Goal: Task Accomplishment & Management: Use online tool/utility

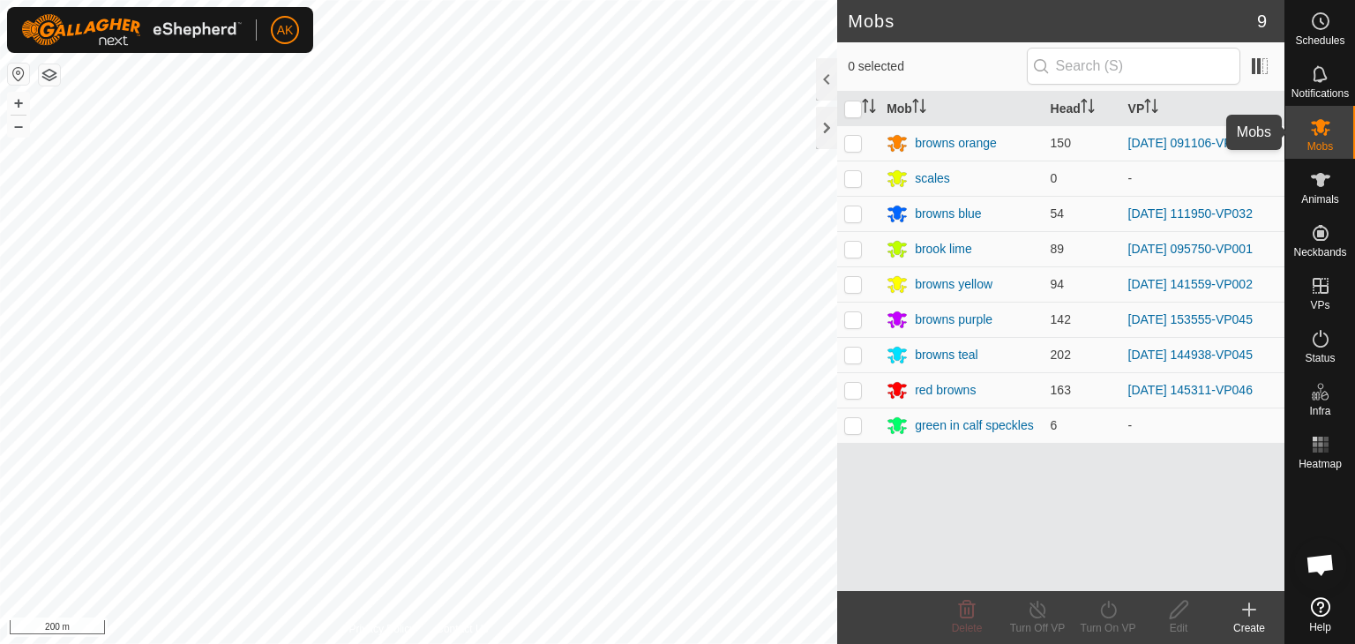
click at [1312, 131] on icon at bounding box center [1320, 126] width 21 height 21
click at [853, 390] on p-checkbox at bounding box center [853, 390] width 18 height 14
checkbox input "true"
click at [1122, 602] on turn-on-svg-icon at bounding box center [1108, 609] width 71 height 21
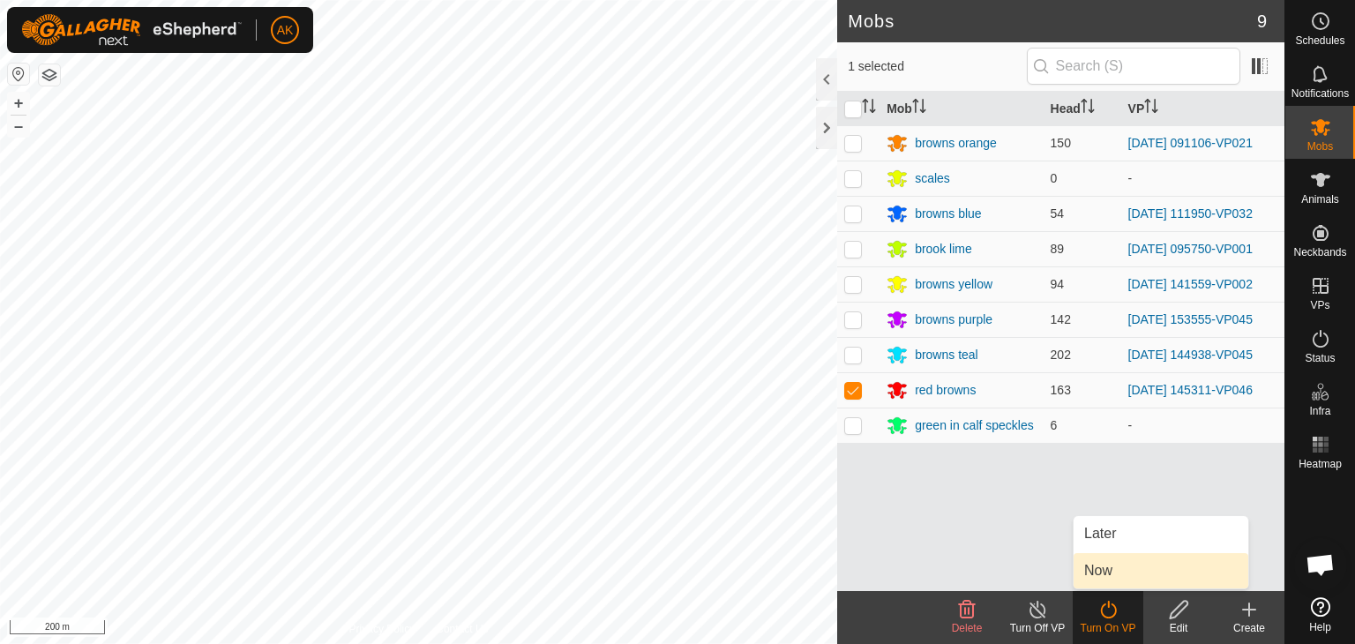
click at [1103, 566] on link "Now" at bounding box center [1160, 570] width 175 height 35
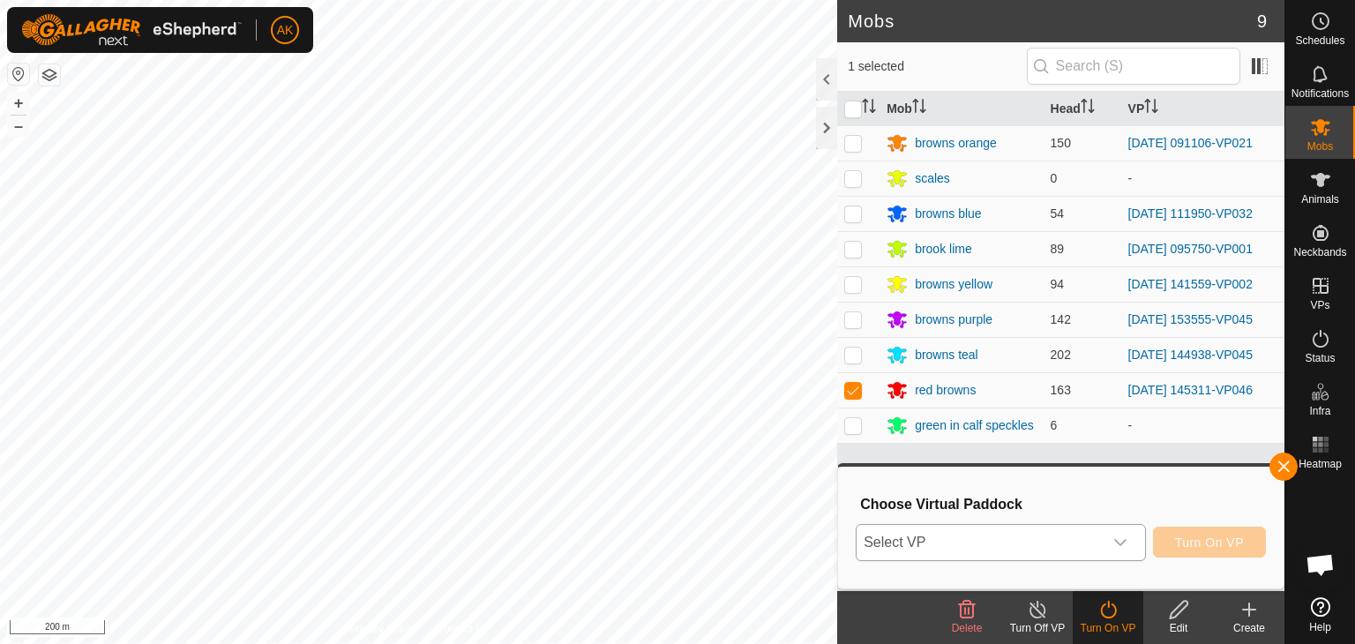
click at [1083, 545] on span "Select VP" at bounding box center [980, 542] width 246 height 35
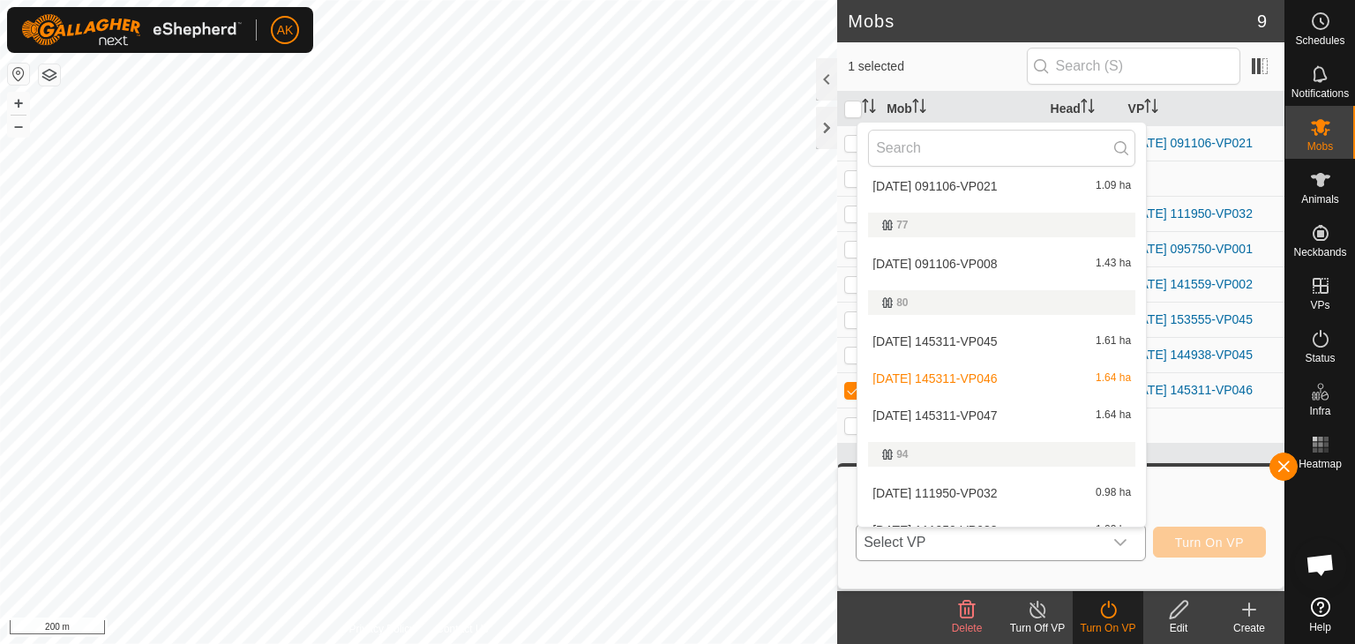
scroll to position [471, 0]
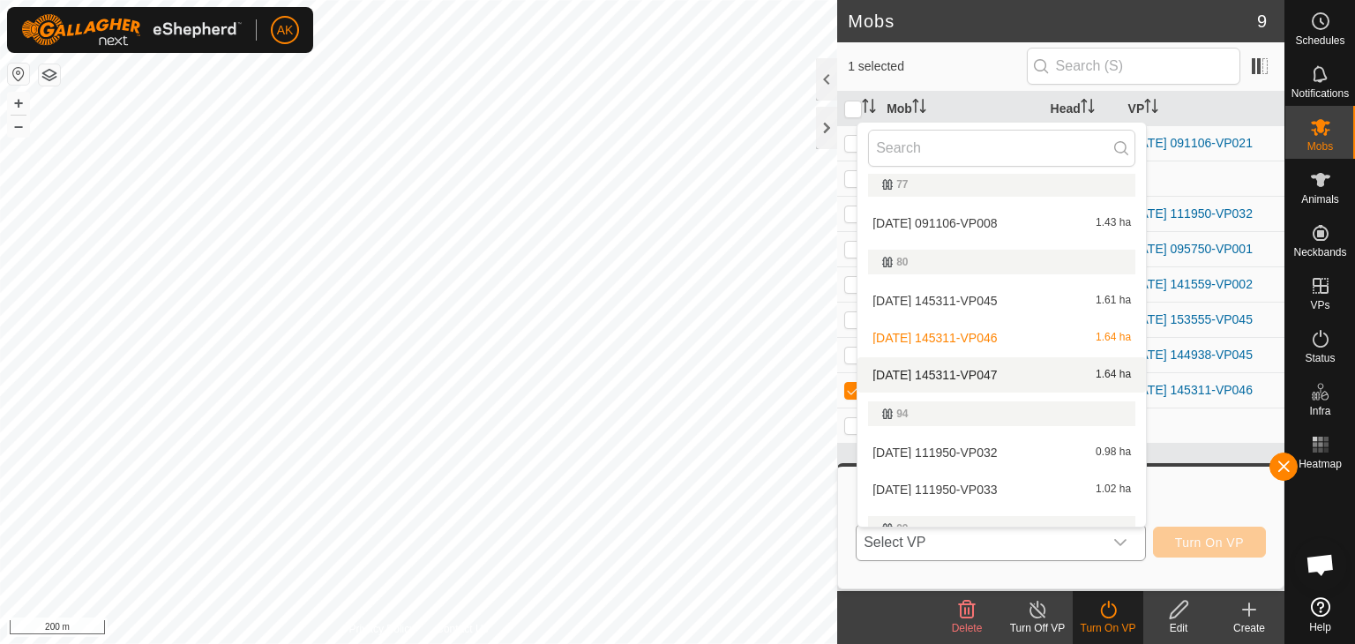
click at [970, 368] on li "[DATE] 145311-VP047 1.64 ha" at bounding box center [1001, 374] width 288 height 35
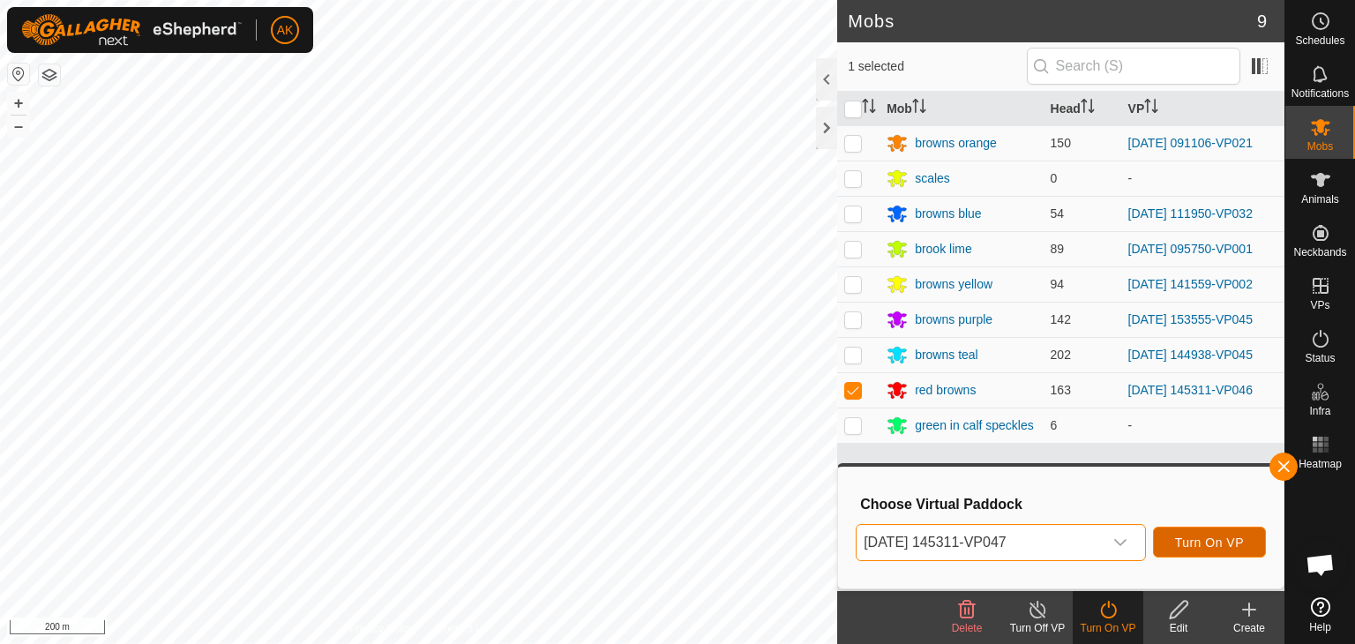
click at [1217, 544] on span "Turn On VP" at bounding box center [1209, 542] width 69 height 14
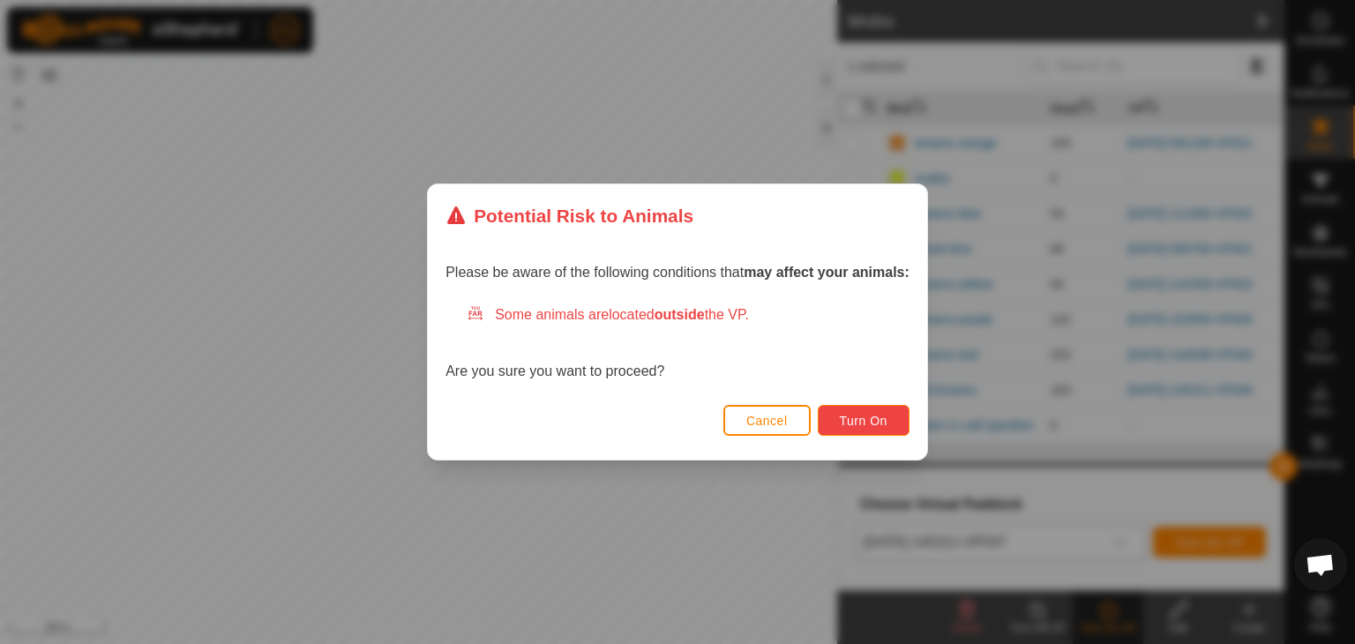
click at [879, 428] on button "Turn On" at bounding box center [864, 420] width 92 height 31
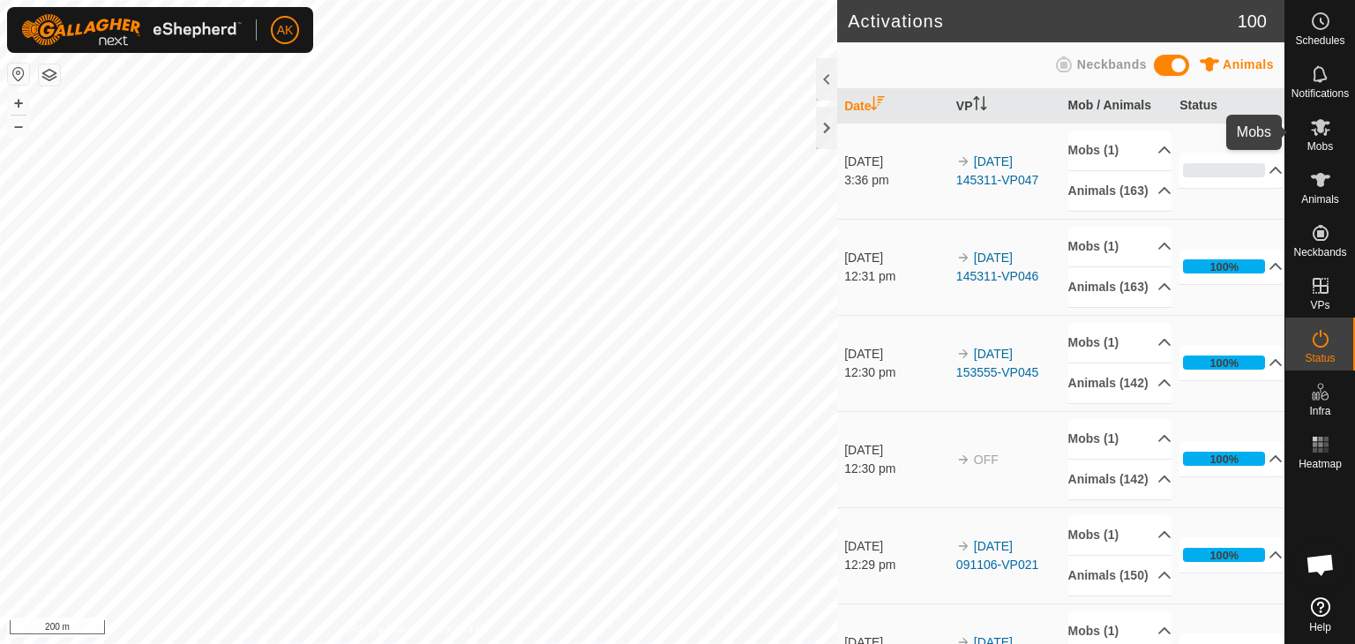
click at [1318, 131] on icon at bounding box center [1320, 127] width 19 height 17
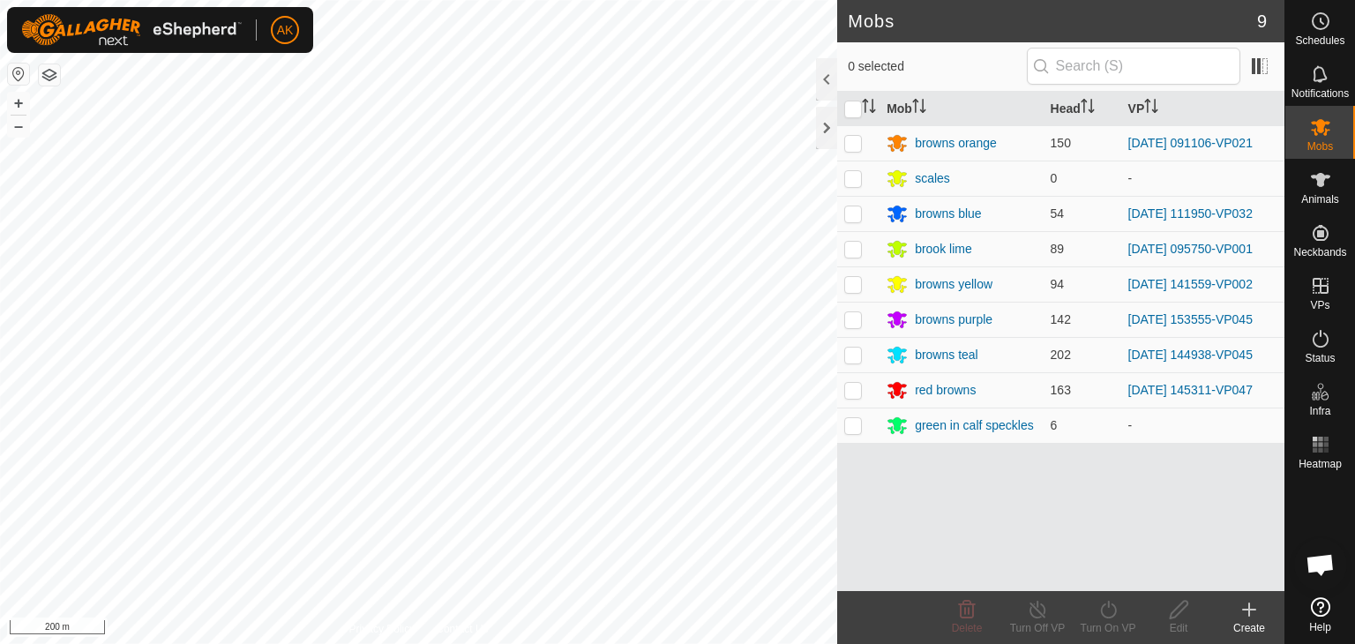
click at [856, 142] on p-checkbox at bounding box center [853, 143] width 18 height 14
checkbox input "true"
click at [1117, 610] on icon at bounding box center [1108, 609] width 22 height 21
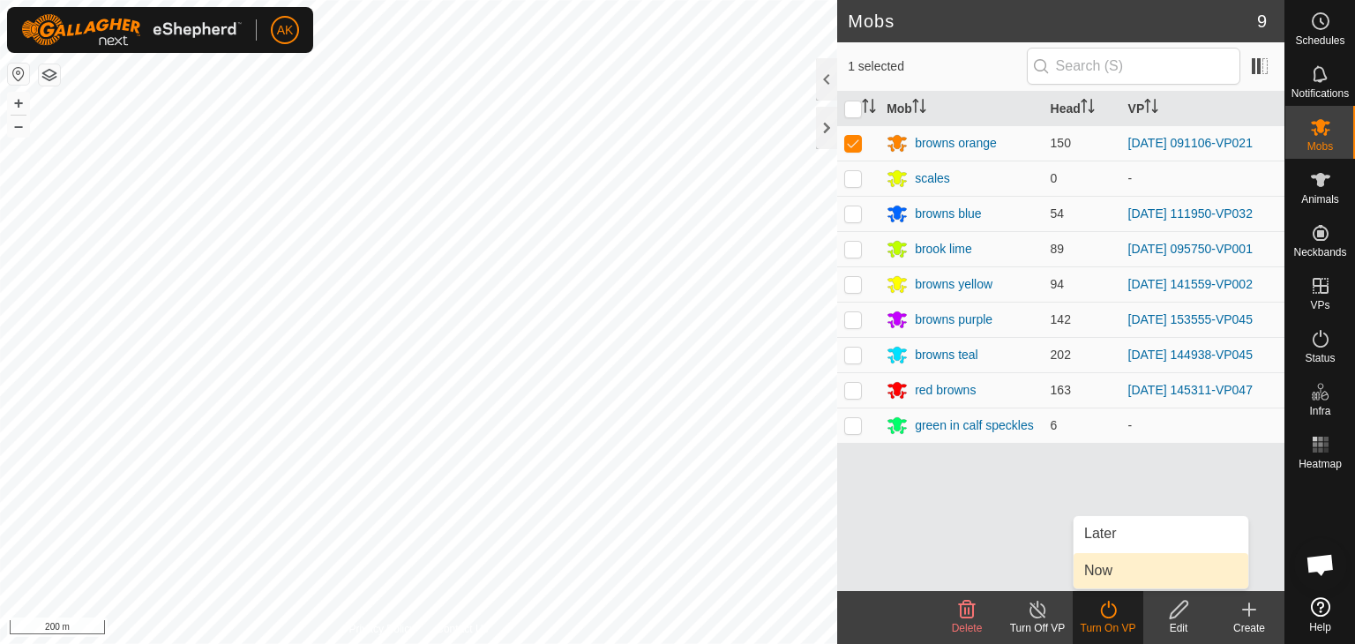
click at [1117, 580] on link "Now" at bounding box center [1160, 570] width 175 height 35
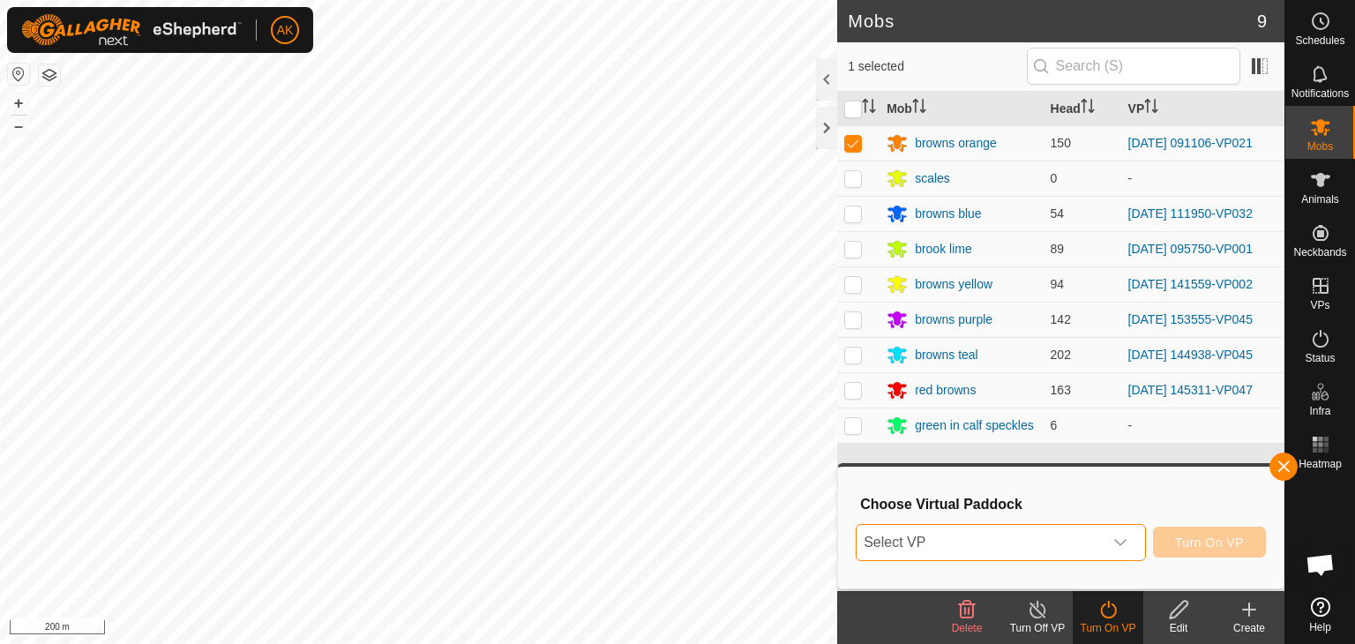
click at [1066, 536] on span "Select VP" at bounding box center [980, 542] width 246 height 35
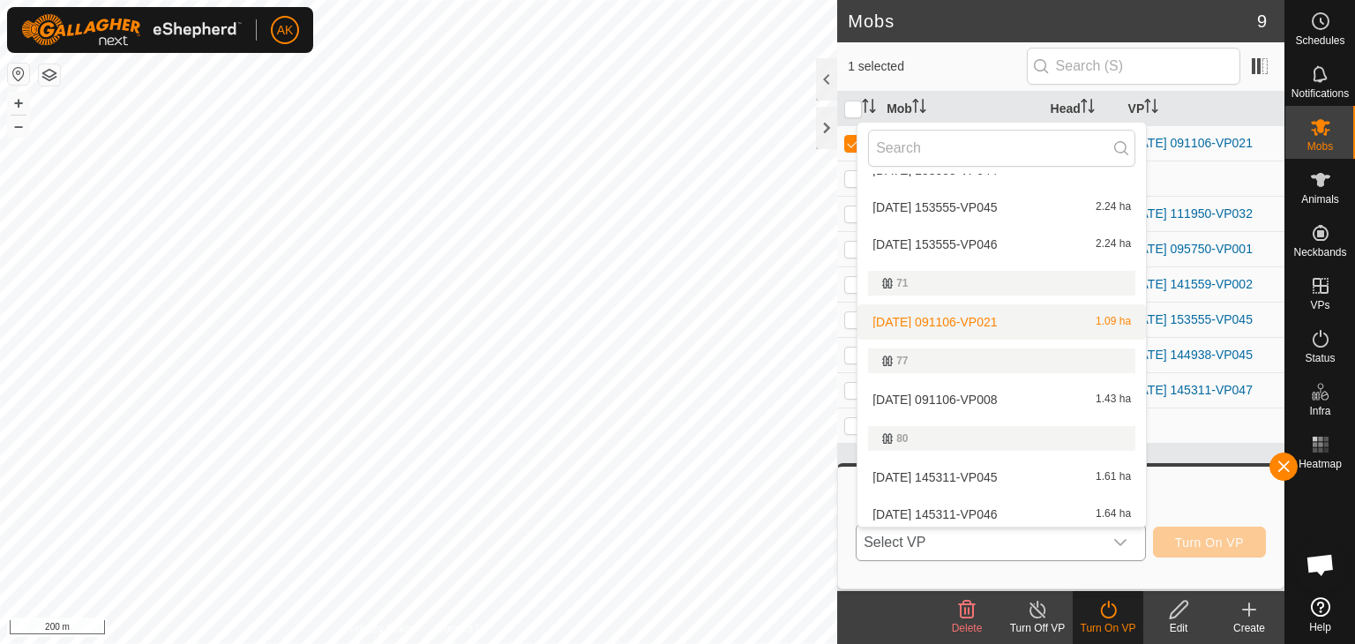
scroll to position [118, 0]
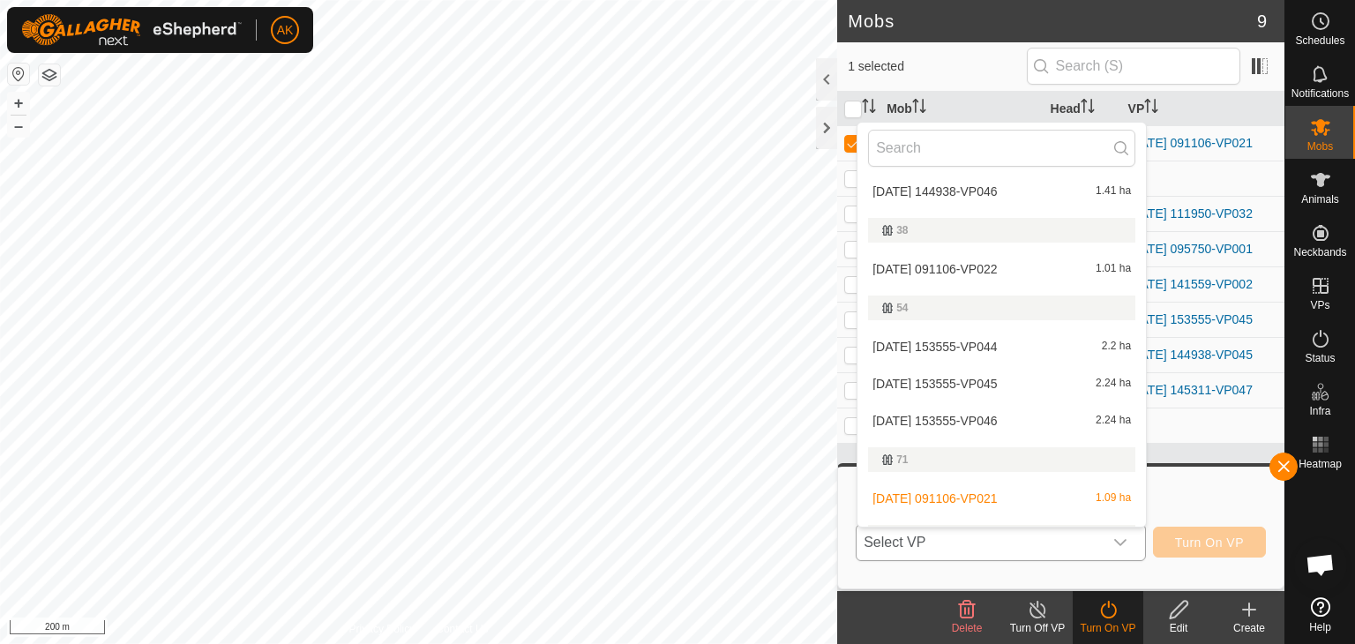
click at [931, 268] on li "[DATE] 091106-VP022 1.01 ha" at bounding box center [1001, 268] width 288 height 35
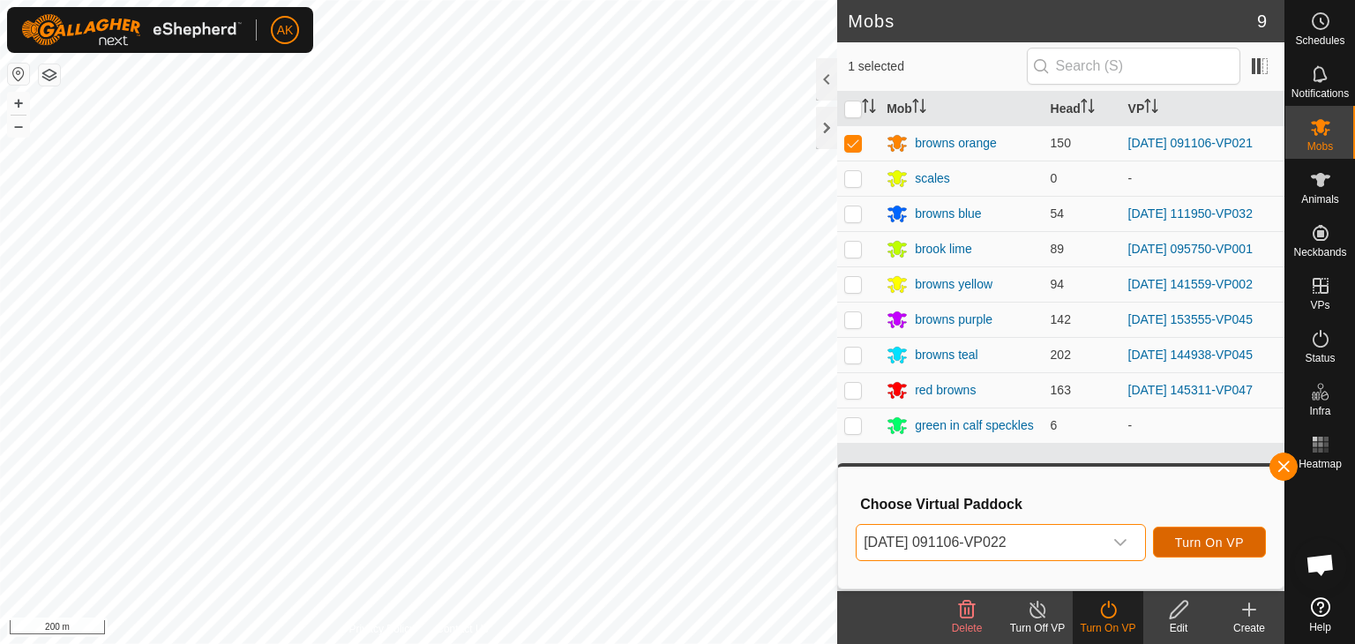
click at [1180, 543] on span "Turn On VP" at bounding box center [1209, 542] width 69 height 14
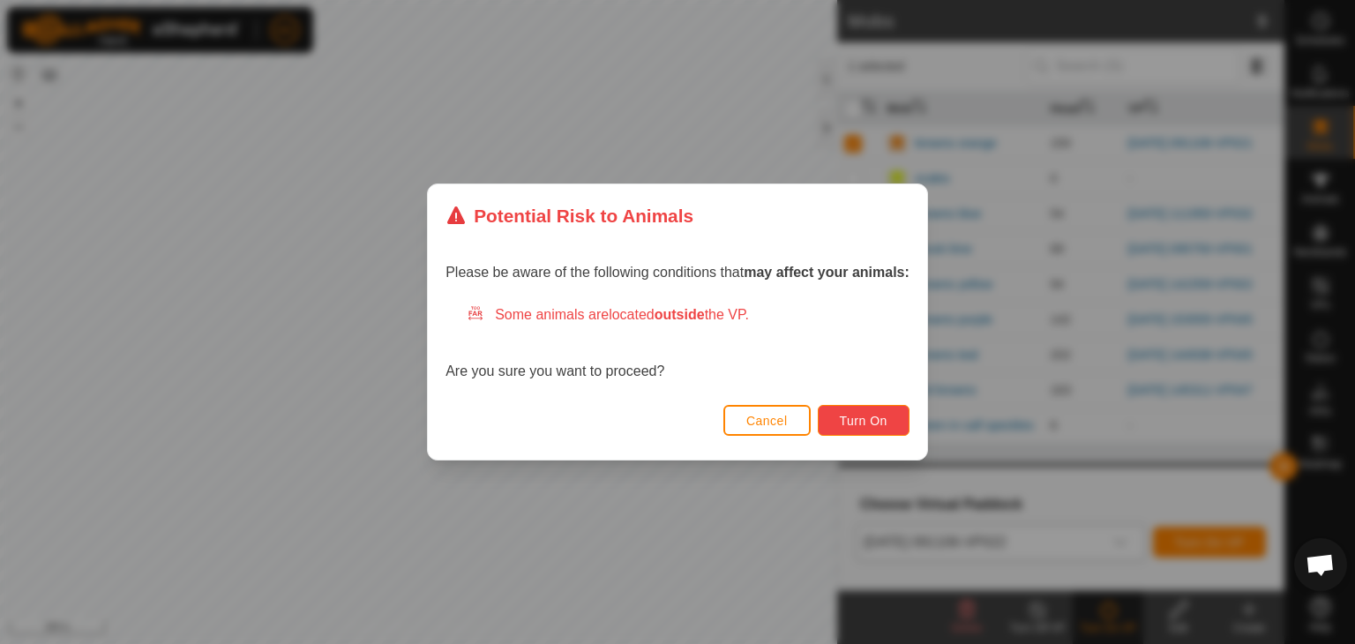
click at [864, 423] on span "Turn On" at bounding box center [864, 421] width 48 height 14
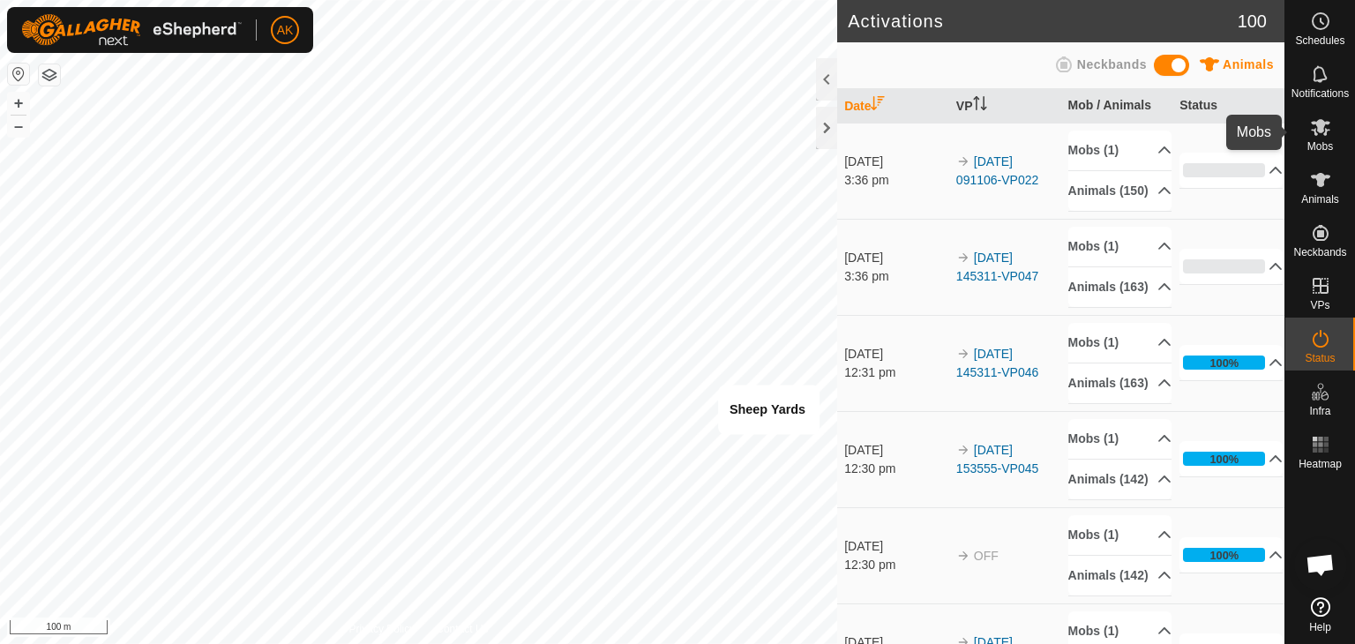
click at [1314, 121] on icon at bounding box center [1320, 127] width 19 height 17
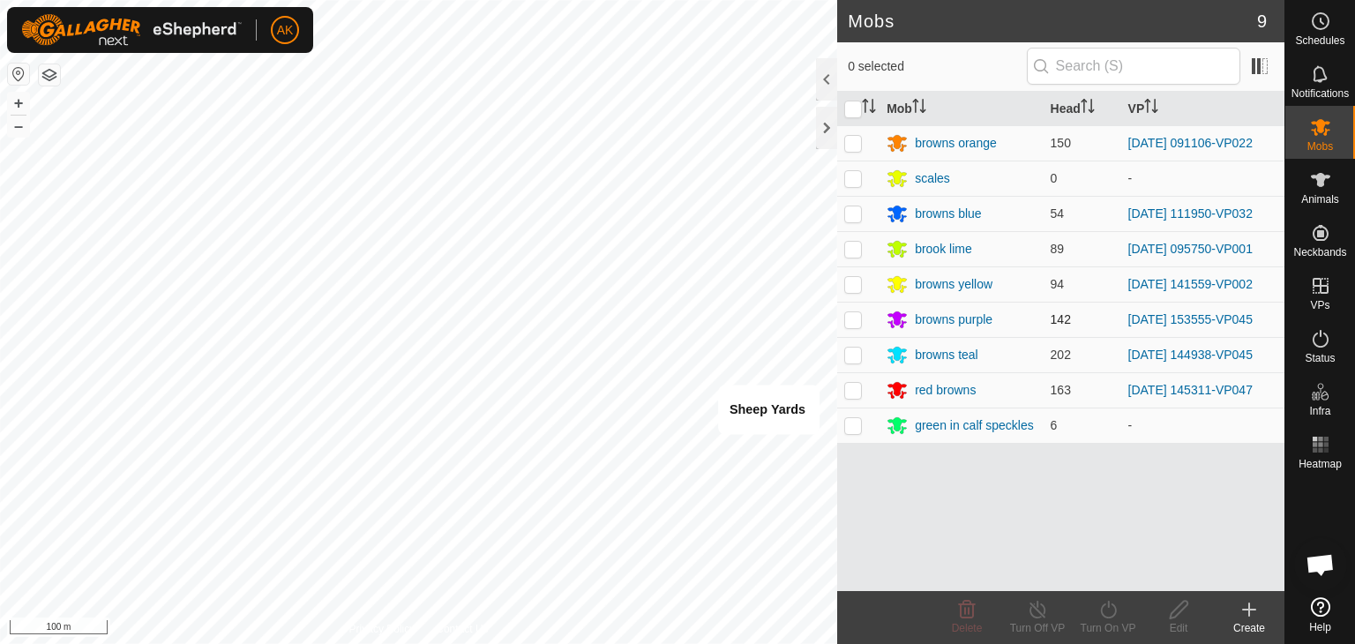
click at [854, 318] on p-checkbox at bounding box center [853, 319] width 18 height 14
checkbox input "true"
click at [1111, 618] on icon at bounding box center [1108, 609] width 22 height 21
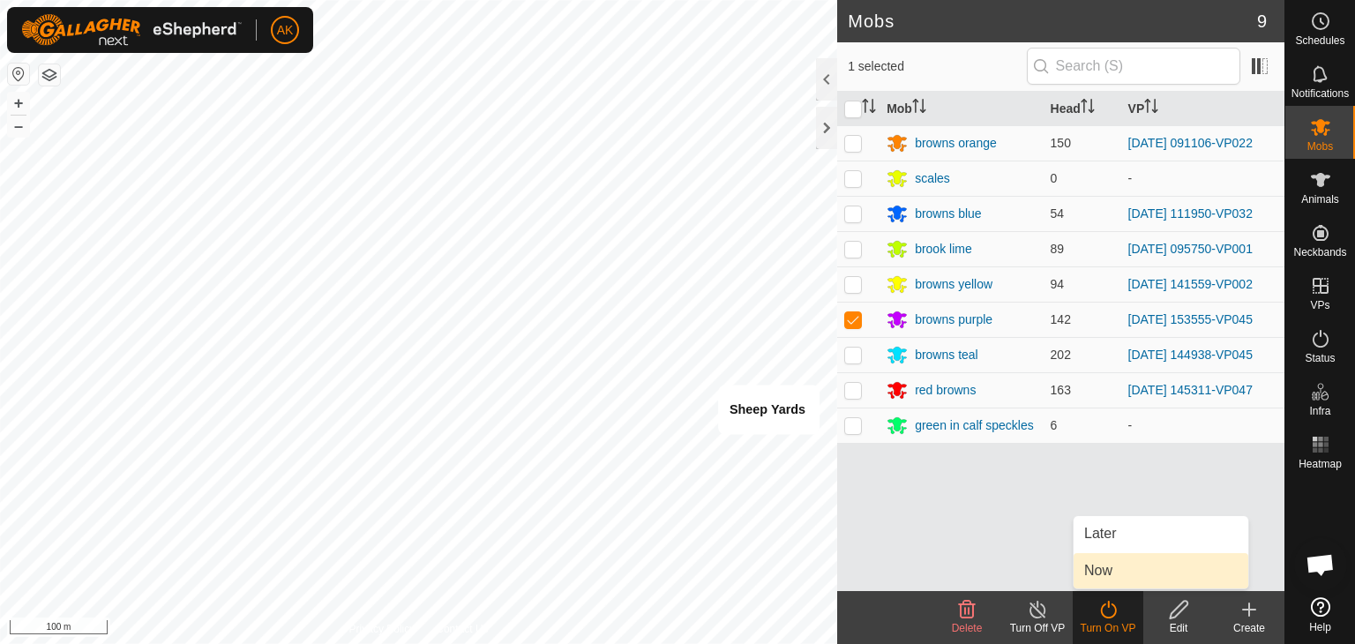
click at [1101, 580] on link "Now" at bounding box center [1160, 570] width 175 height 35
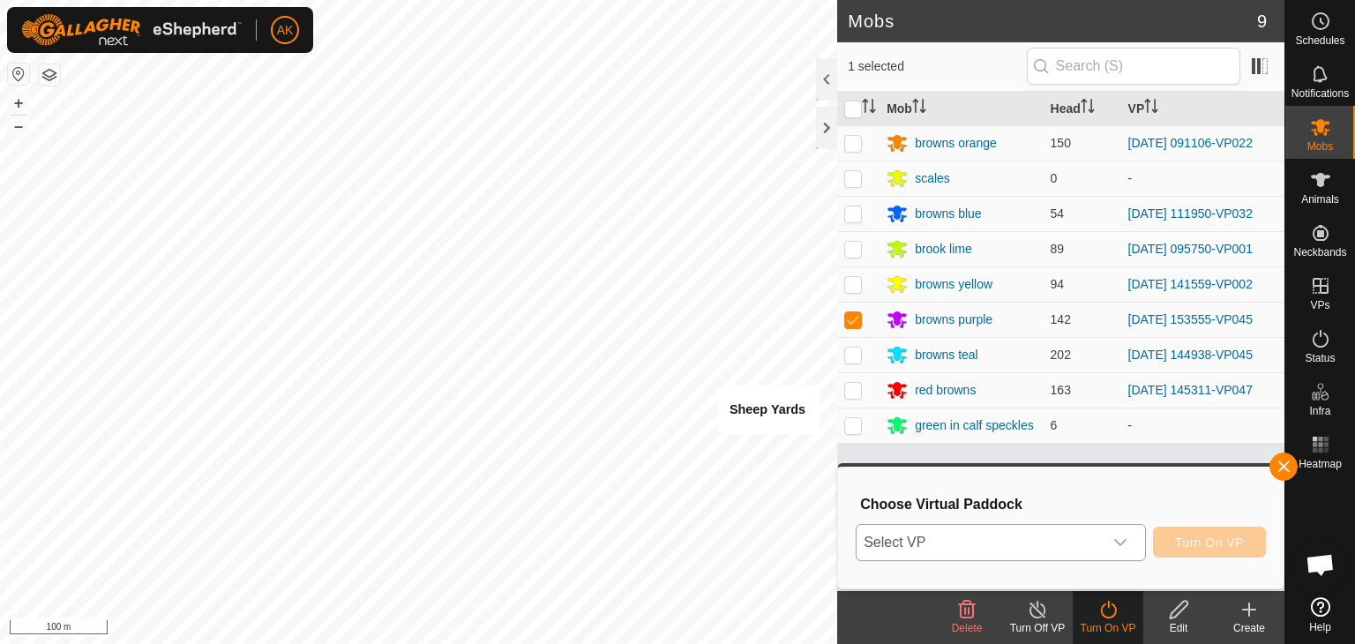
click at [995, 536] on span "Select VP" at bounding box center [980, 542] width 246 height 35
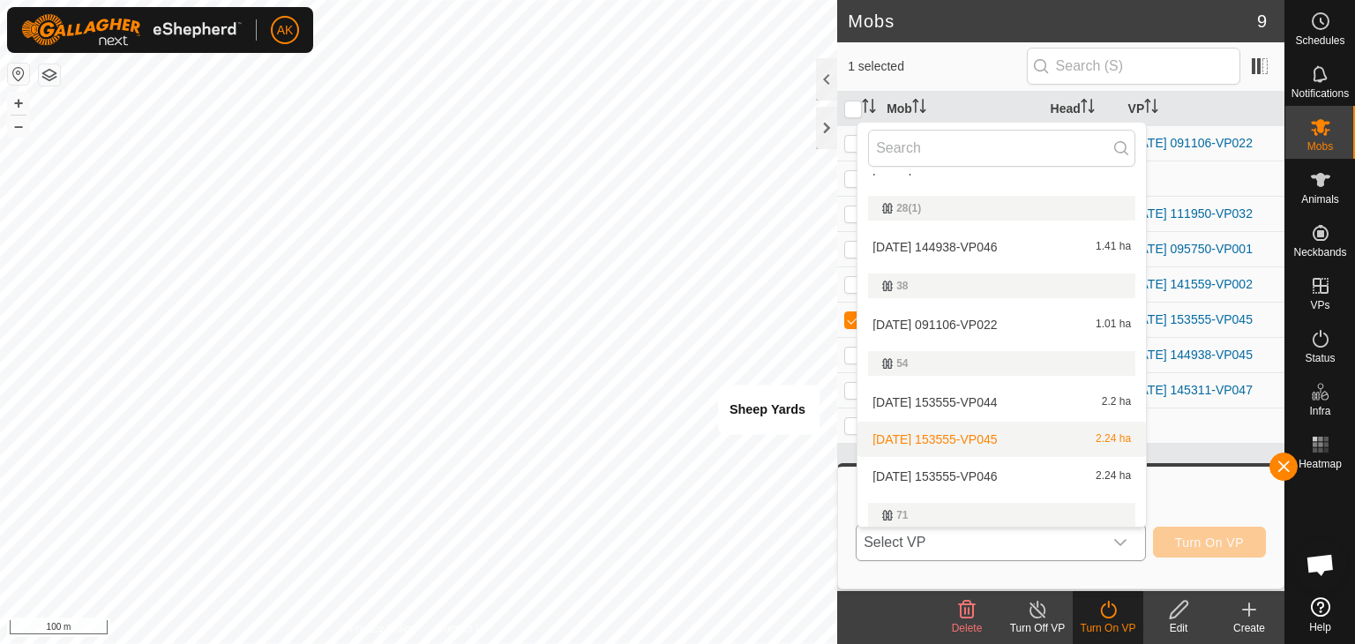
scroll to position [88, 0]
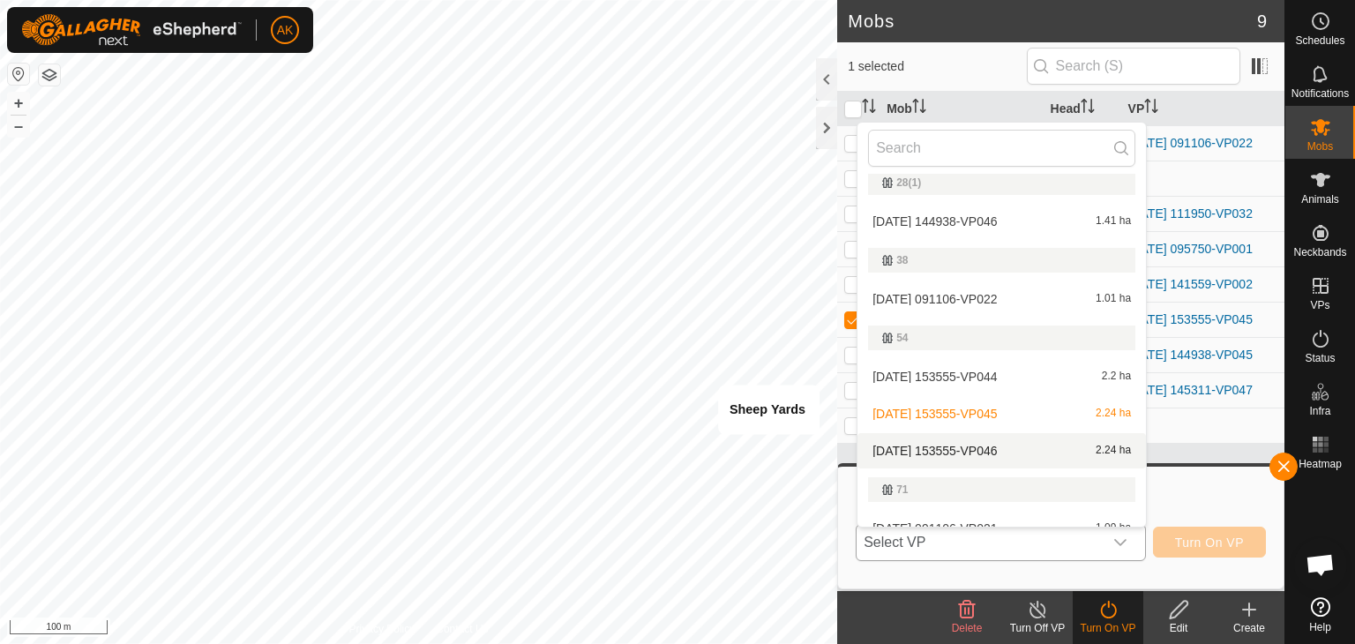
click at [937, 450] on li "[DATE] 153555-VP046 2.24 ha" at bounding box center [1001, 450] width 288 height 35
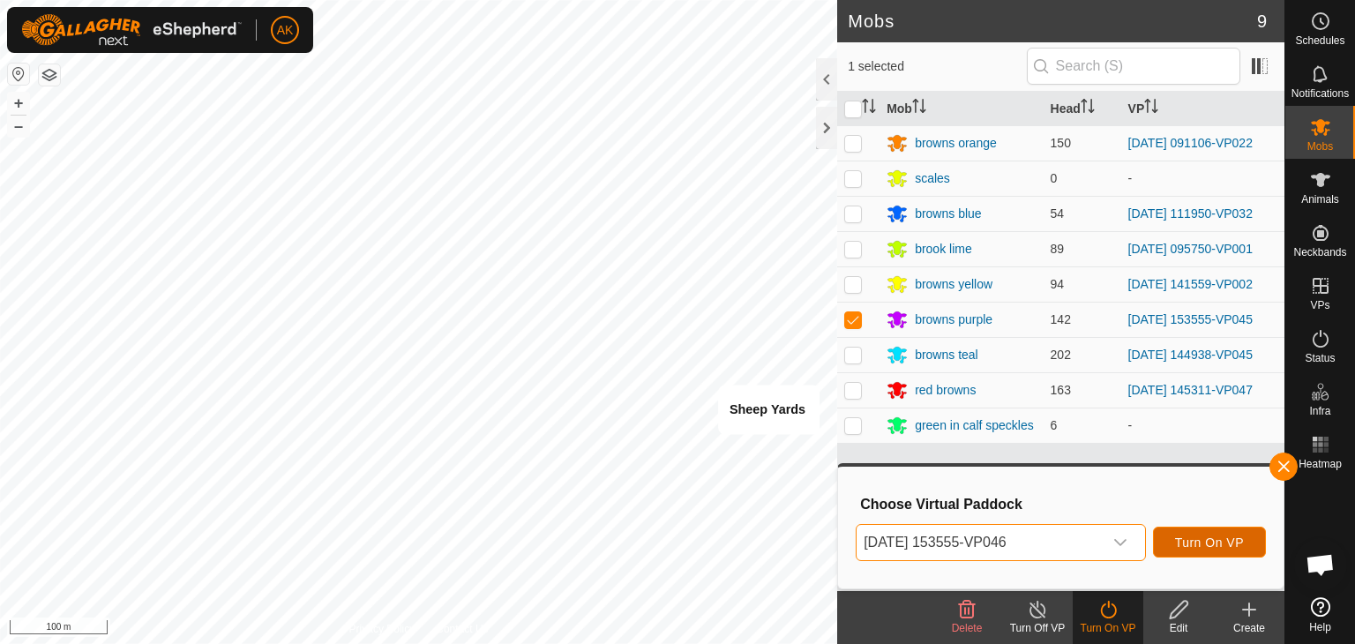
click at [1220, 540] on span "Turn On VP" at bounding box center [1209, 542] width 69 height 14
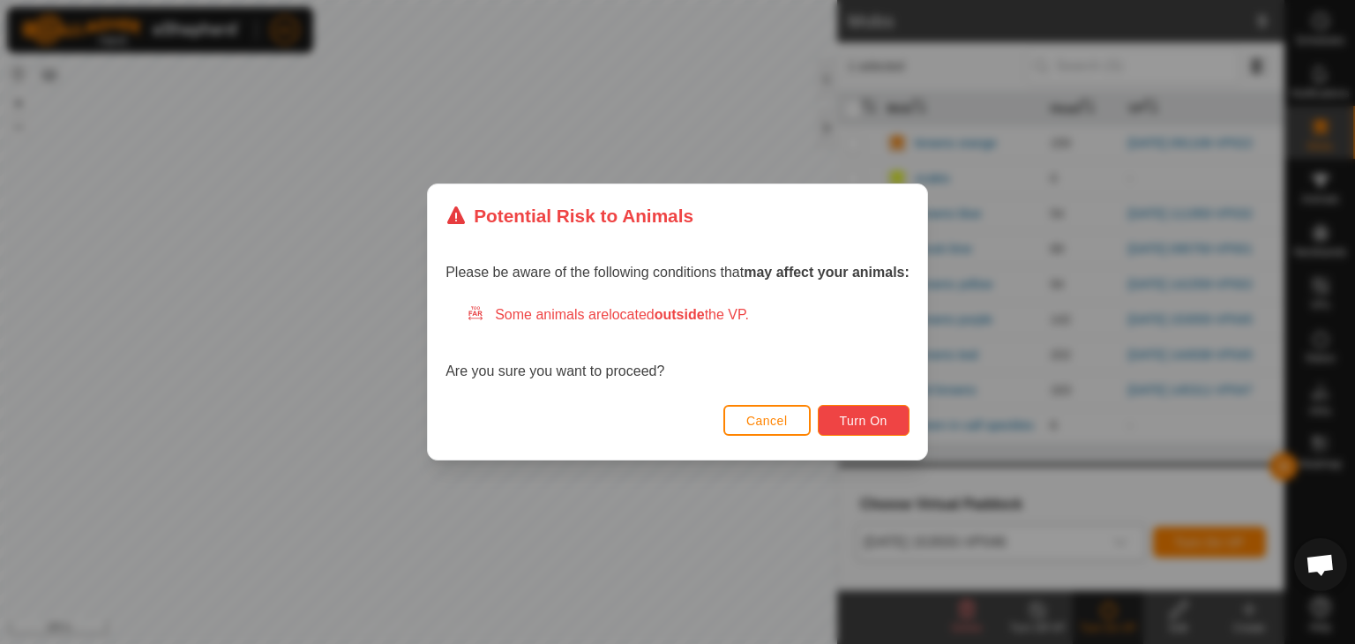
click at [857, 419] on span "Turn On" at bounding box center [864, 421] width 48 height 14
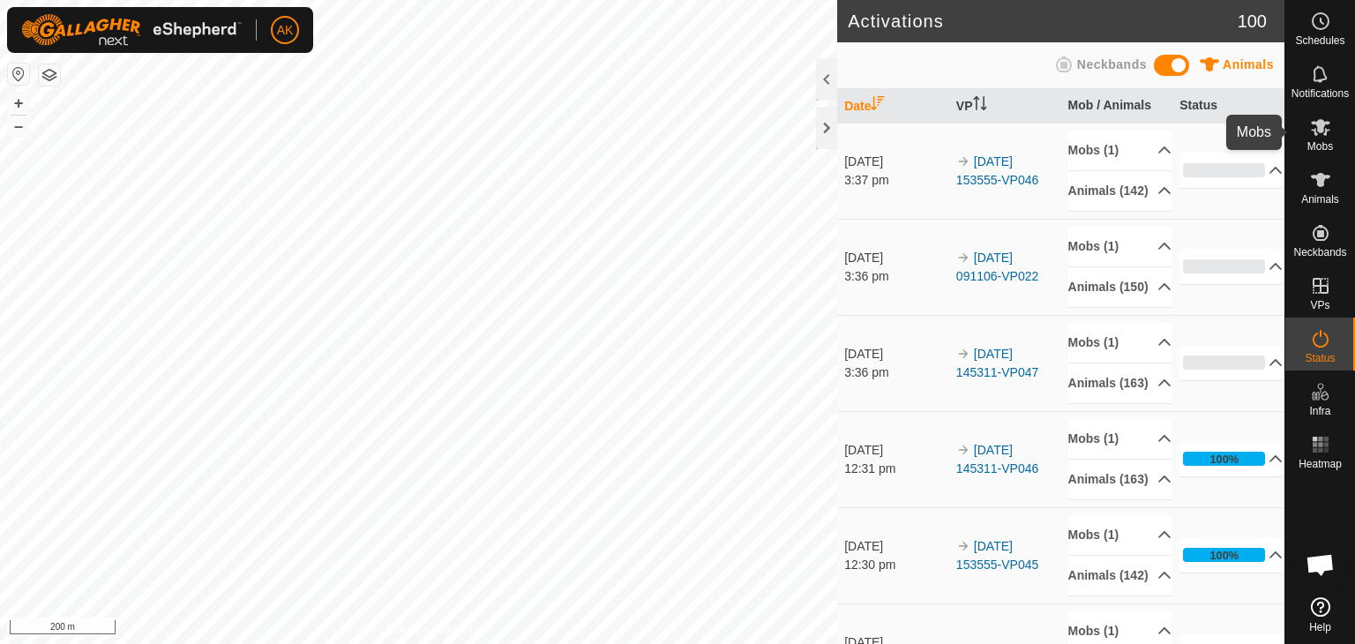
click at [1315, 142] on span "Mobs" at bounding box center [1320, 146] width 26 height 11
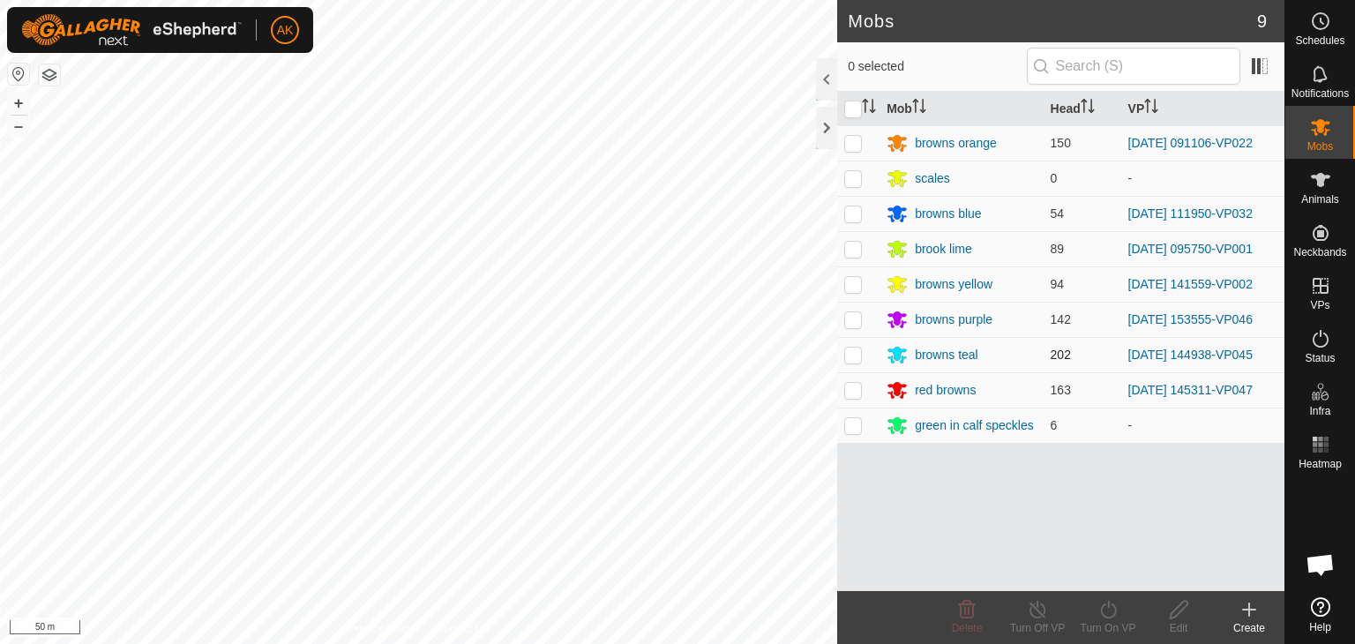
click at [849, 354] on p-checkbox at bounding box center [853, 355] width 18 height 14
checkbox input "true"
click at [1106, 620] on div "Turn On VP" at bounding box center [1108, 628] width 71 height 16
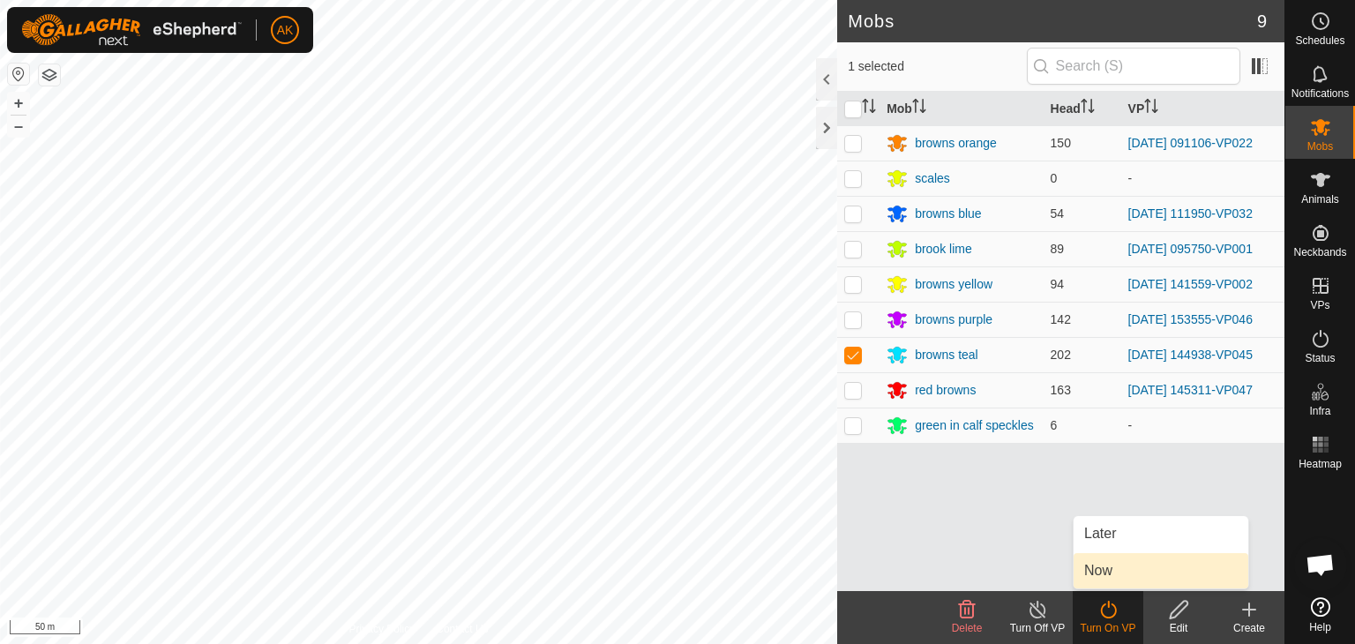
click at [1104, 569] on link "Now" at bounding box center [1160, 570] width 175 height 35
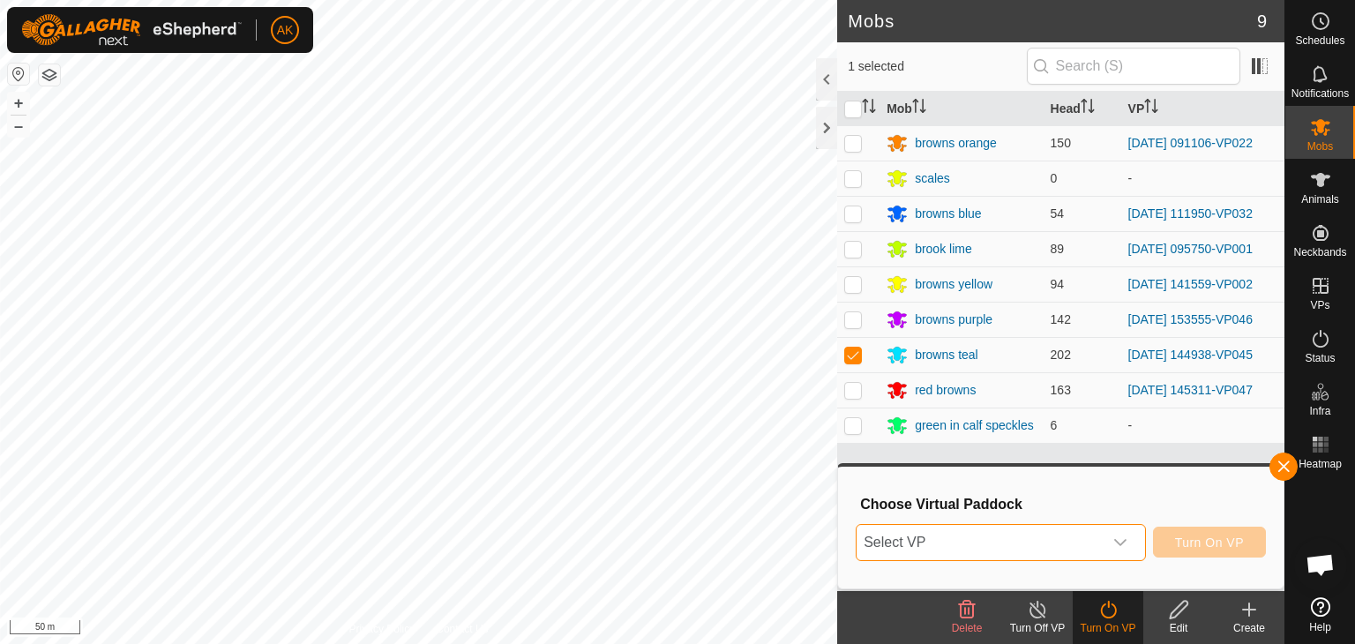
click at [986, 537] on span "Select VP" at bounding box center [980, 542] width 246 height 35
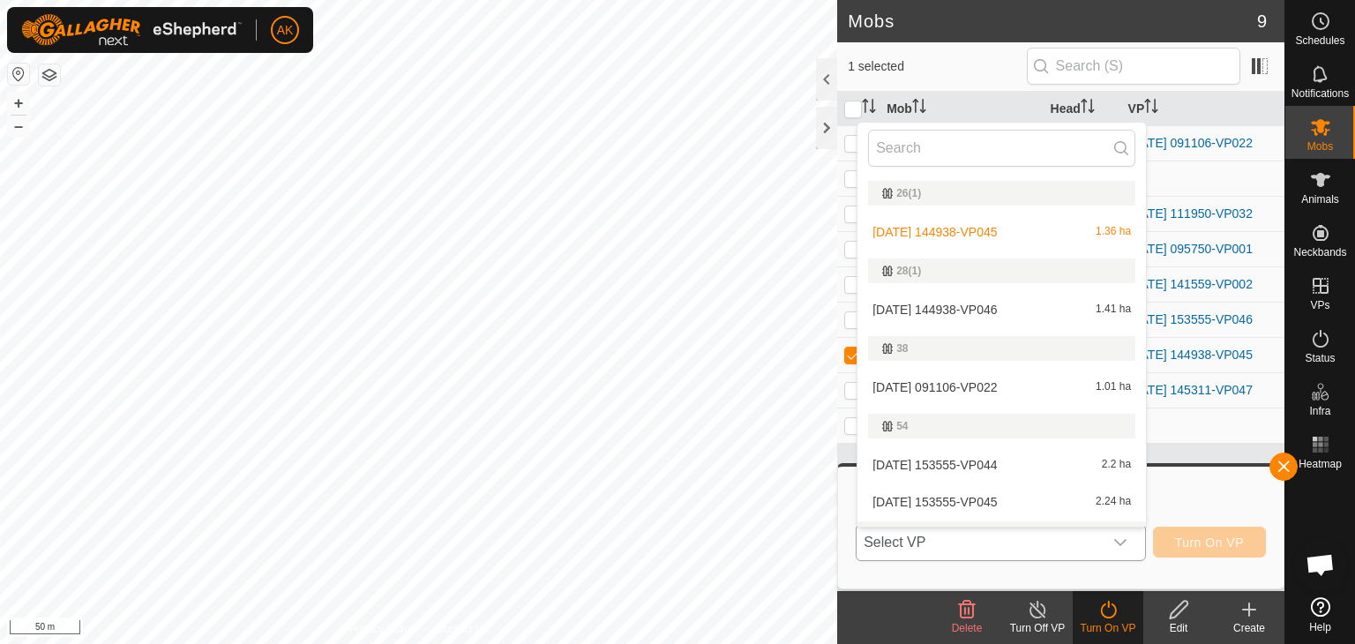
scroll to position [30, 0]
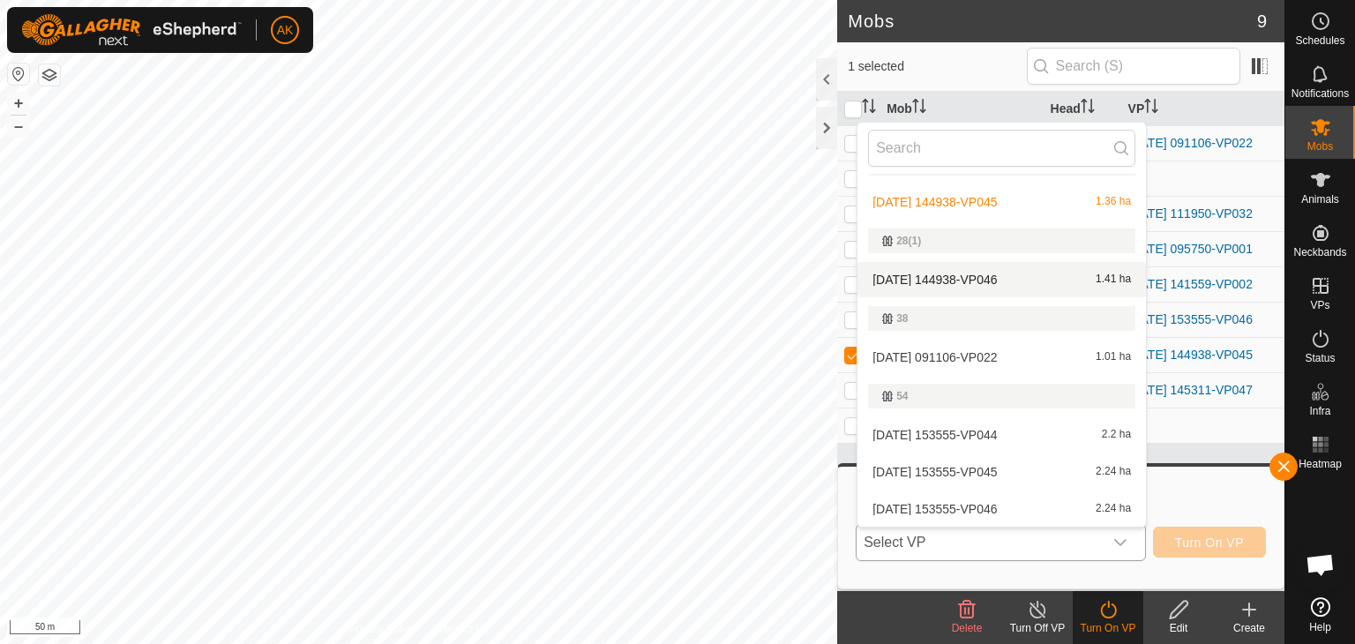
click at [952, 279] on li "[DATE] 144938-VP046 1.41 ha" at bounding box center [1001, 279] width 288 height 35
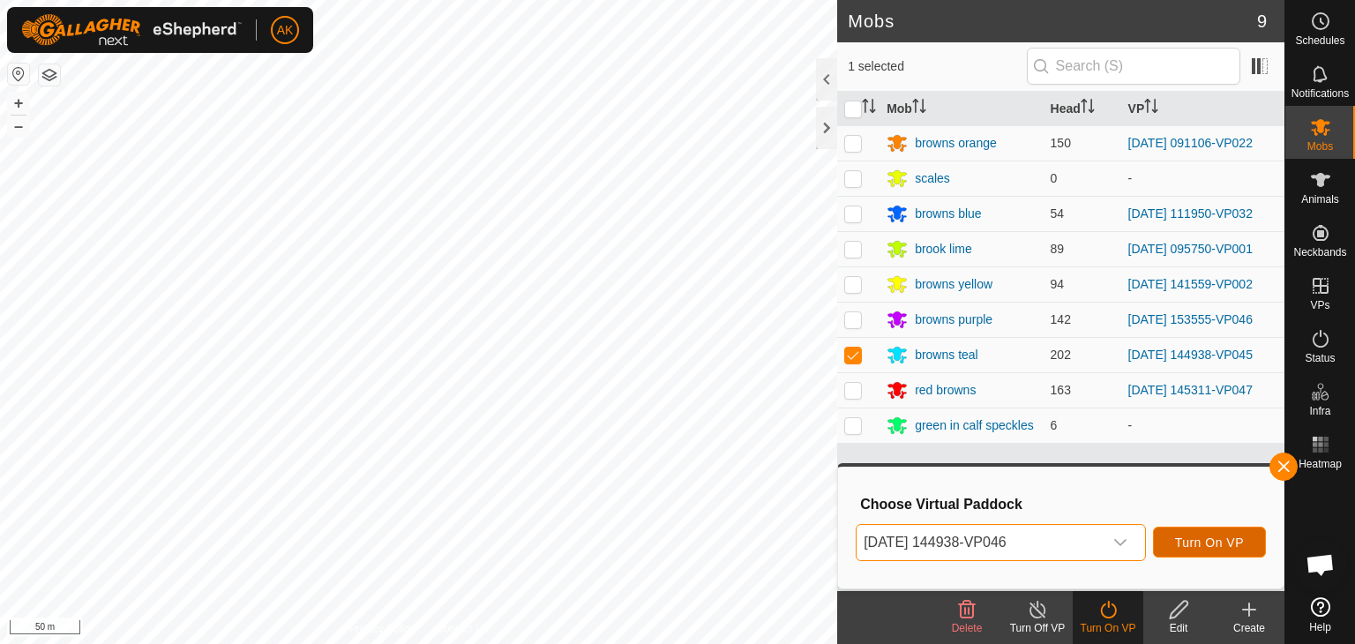
click at [1178, 539] on span "Turn On VP" at bounding box center [1209, 542] width 69 height 14
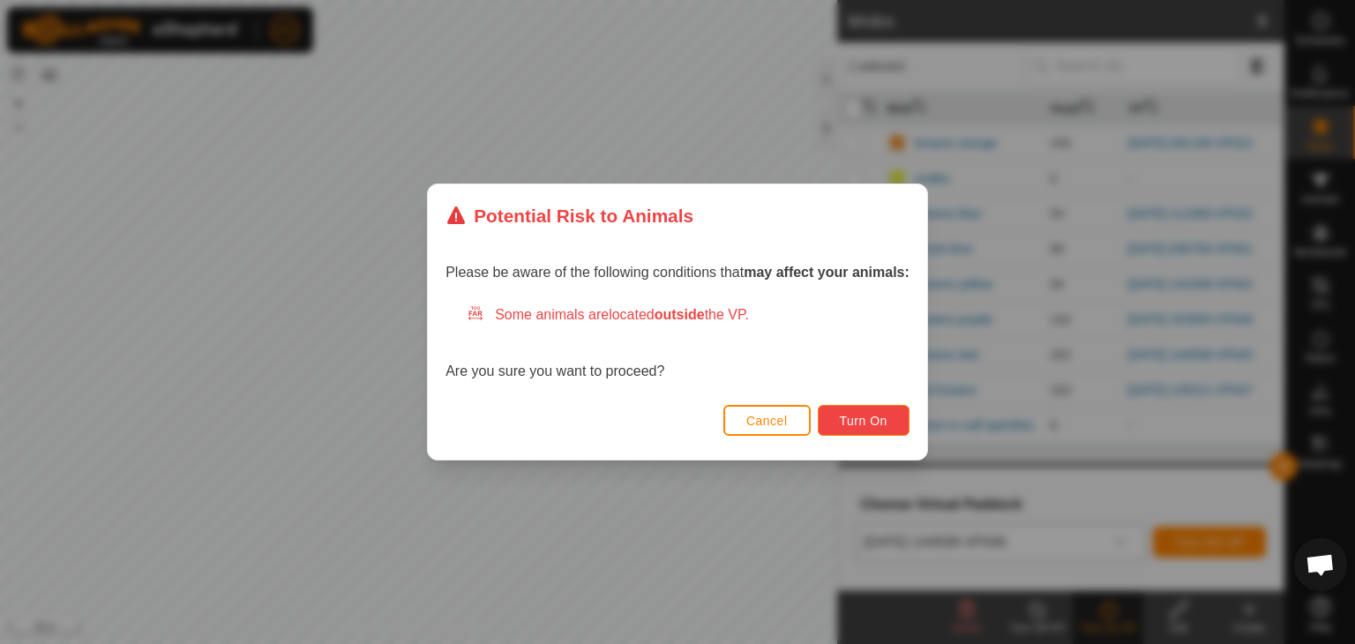
click at [857, 414] on span "Turn On" at bounding box center [864, 421] width 48 height 14
